Goal: Information Seeking & Learning: Learn about a topic

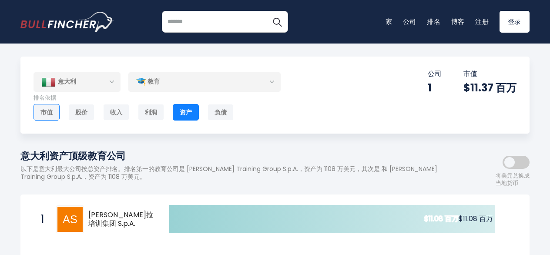
click at [42, 114] on div "市值" at bounding box center [47, 112] width 26 height 17
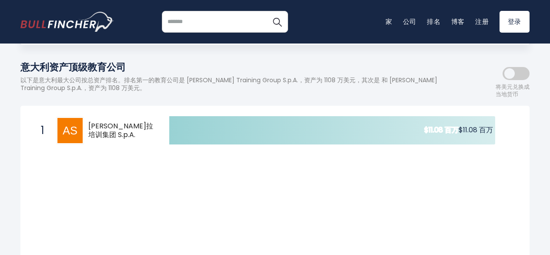
scroll to position [131, 0]
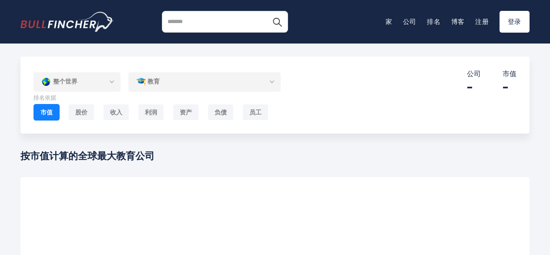
click at [114, 84] on div "整个世界" at bounding box center [77, 82] width 87 height 20
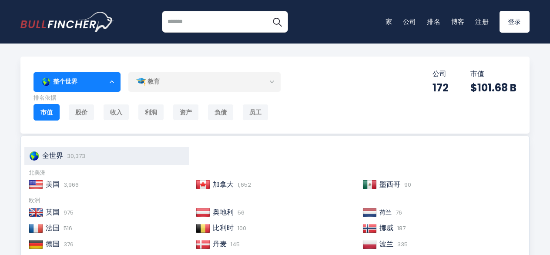
scroll to position [133, 0]
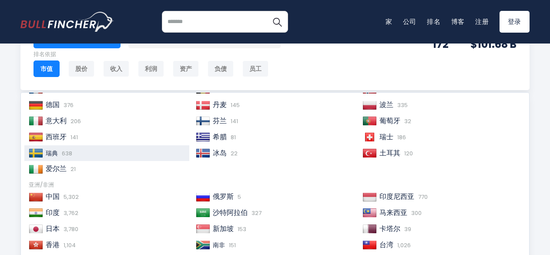
scroll to position [89, 0]
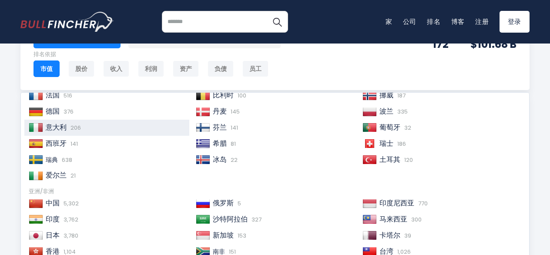
click at [66, 123] on span "意大利" at bounding box center [56, 127] width 21 height 10
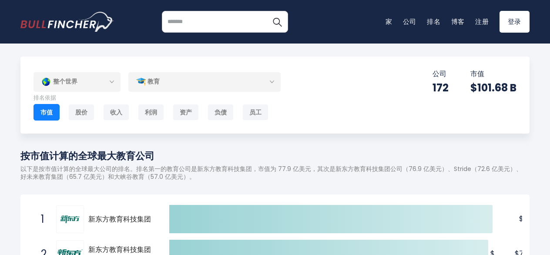
click at [105, 82] on div "整个世界" at bounding box center [77, 82] width 87 height 20
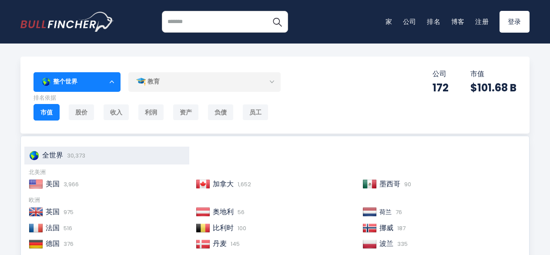
click at [268, 159] on ul "全世界 30,373" at bounding box center [274, 156] width 501 height 18
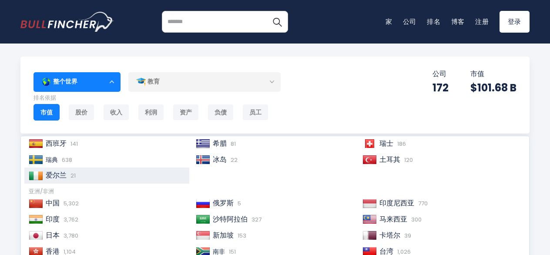
scroll to position [46, 0]
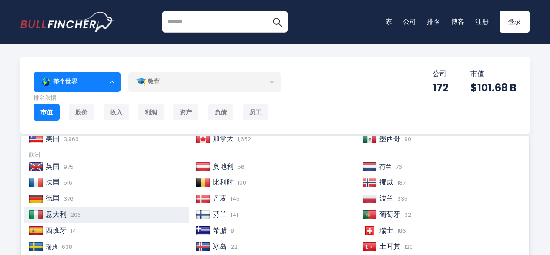
click at [76, 219] on div "意大利 206" at bounding box center [106, 215] width 165 height 16
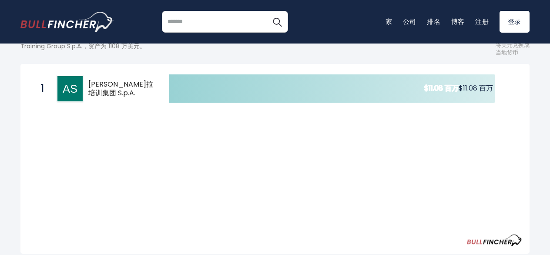
scroll to position [44, 0]
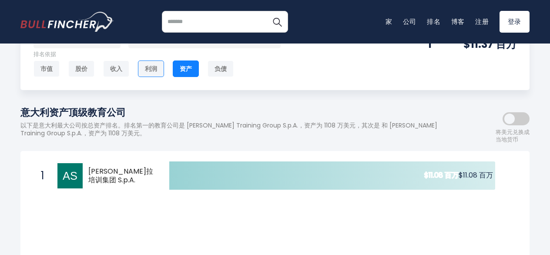
click at [152, 66] on div "利润" at bounding box center [151, 68] width 26 height 17
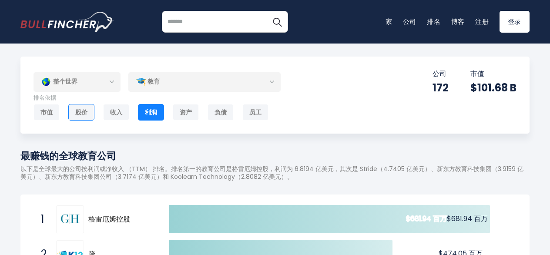
click at [79, 113] on div "股价" at bounding box center [81, 112] width 26 height 17
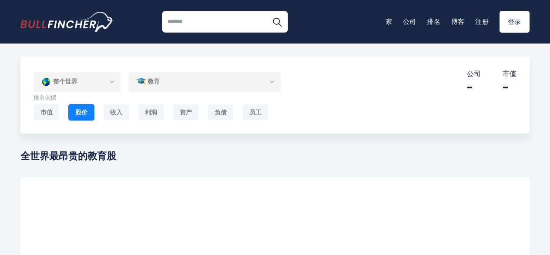
click at [103, 84] on div "整个世界" at bounding box center [77, 82] width 87 height 20
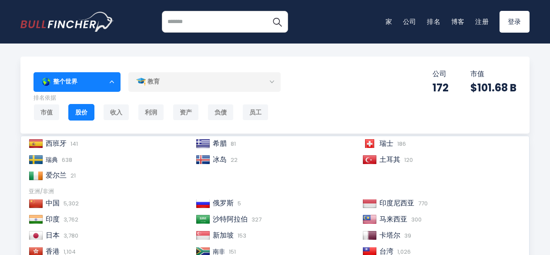
scroll to position [2, 0]
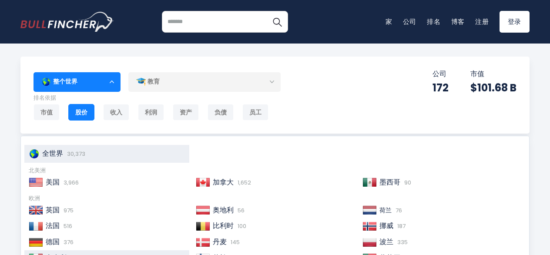
click at [65, 255] on span "意大利" at bounding box center [56, 258] width 21 height 10
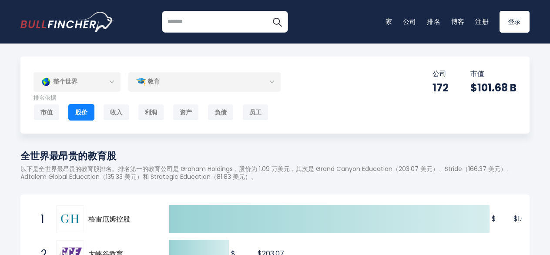
click at [251, 87] on div "教育" at bounding box center [204, 82] width 152 height 20
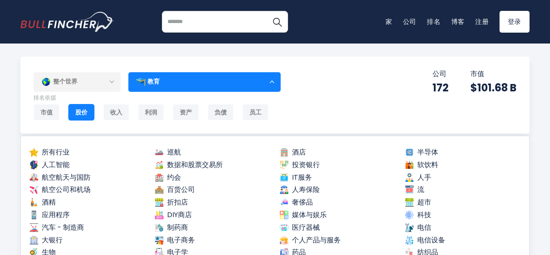
click at [342, 89] on div "整个世界 Entire World 30,373 North America United States 3,966 Canada" at bounding box center [274, 95] width 509 height 77
click at [245, 112] on div "员工" at bounding box center [255, 112] width 26 height 17
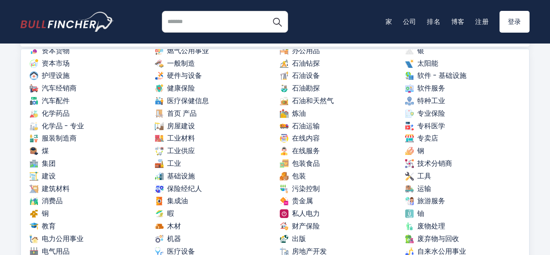
scroll to position [308, 0]
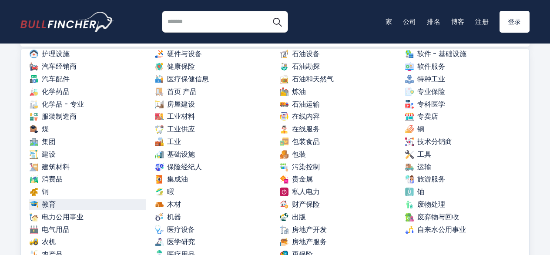
click at [54, 201] on font "教育" at bounding box center [49, 204] width 14 height 9
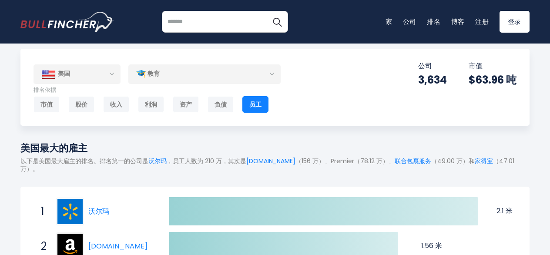
scroll to position [0, 0]
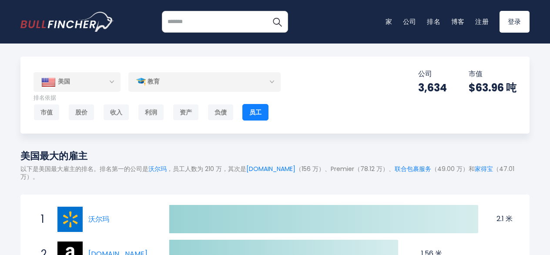
click at [94, 84] on div "美国" at bounding box center [77, 81] width 87 height 19
click at [70, 21] on img "进入首页" at bounding box center [67, 22] width 94 height 20
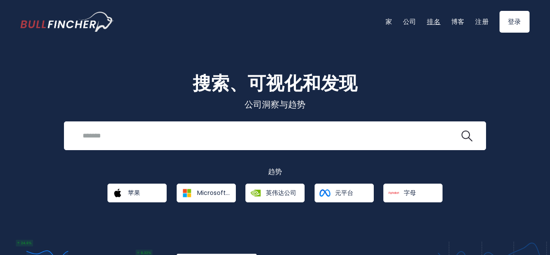
click at [429, 25] on link "排名" at bounding box center [434, 21] width 14 height 9
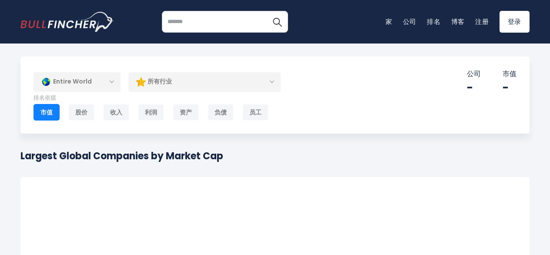
click at [103, 81] on div "Entire World" at bounding box center [77, 82] width 87 height 20
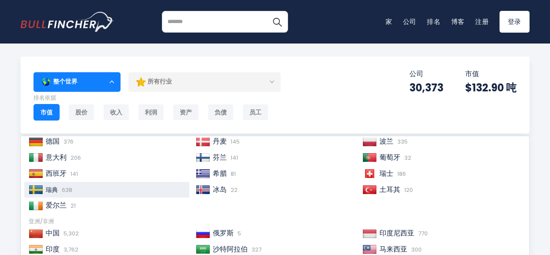
scroll to position [89, 0]
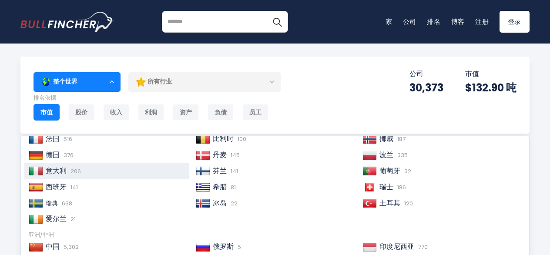
click at [75, 164] on div "意大利 206" at bounding box center [106, 171] width 165 height 16
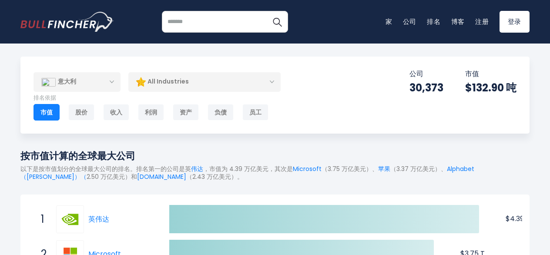
click at [184, 87] on div "All Industries" at bounding box center [204, 82] width 152 height 20
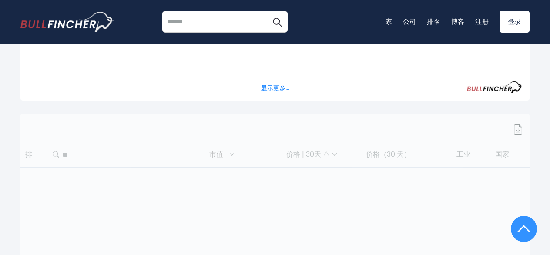
scroll to position [305, 0]
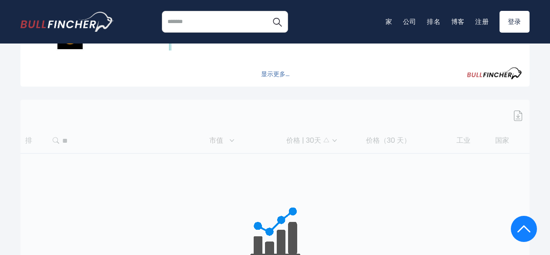
click at [286, 76] on button "显示更多..." at bounding box center [275, 74] width 39 height 14
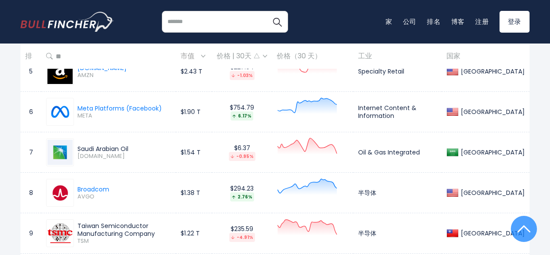
scroll to position [0, 0]
